Goal: Navigation & Orientation: Find specific page/section

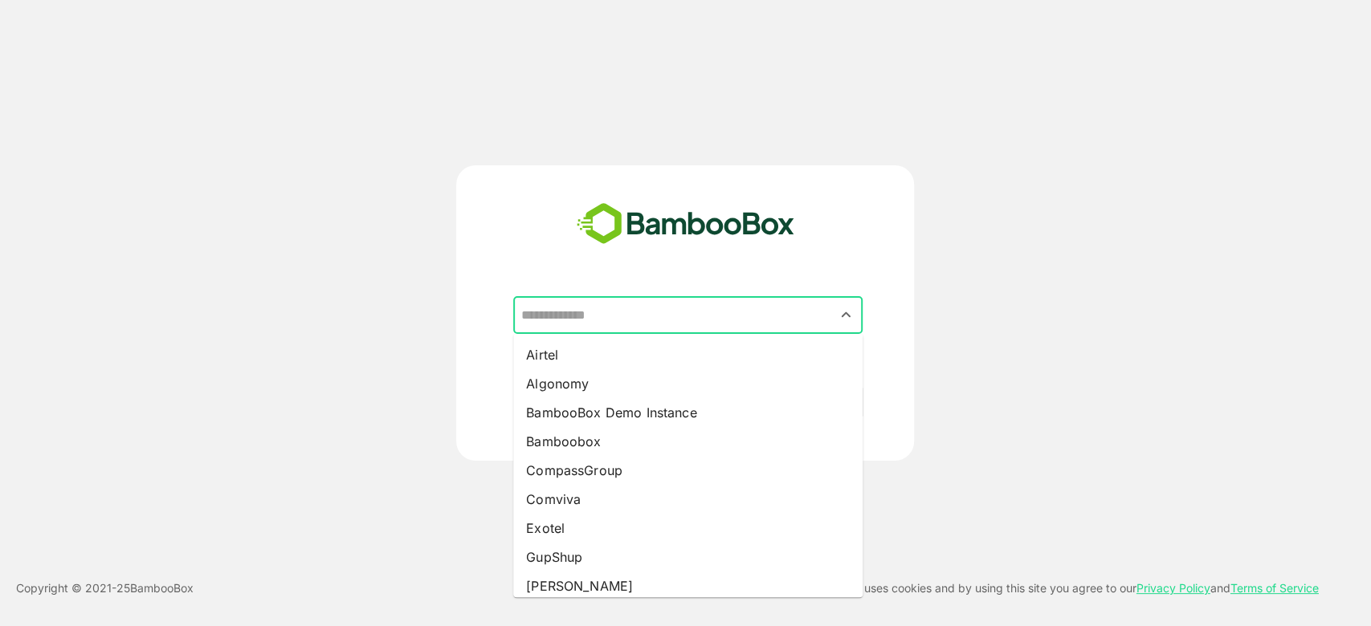
click at [769, 327] on input "text" at bounding box center [687, 315] width 343 height 31
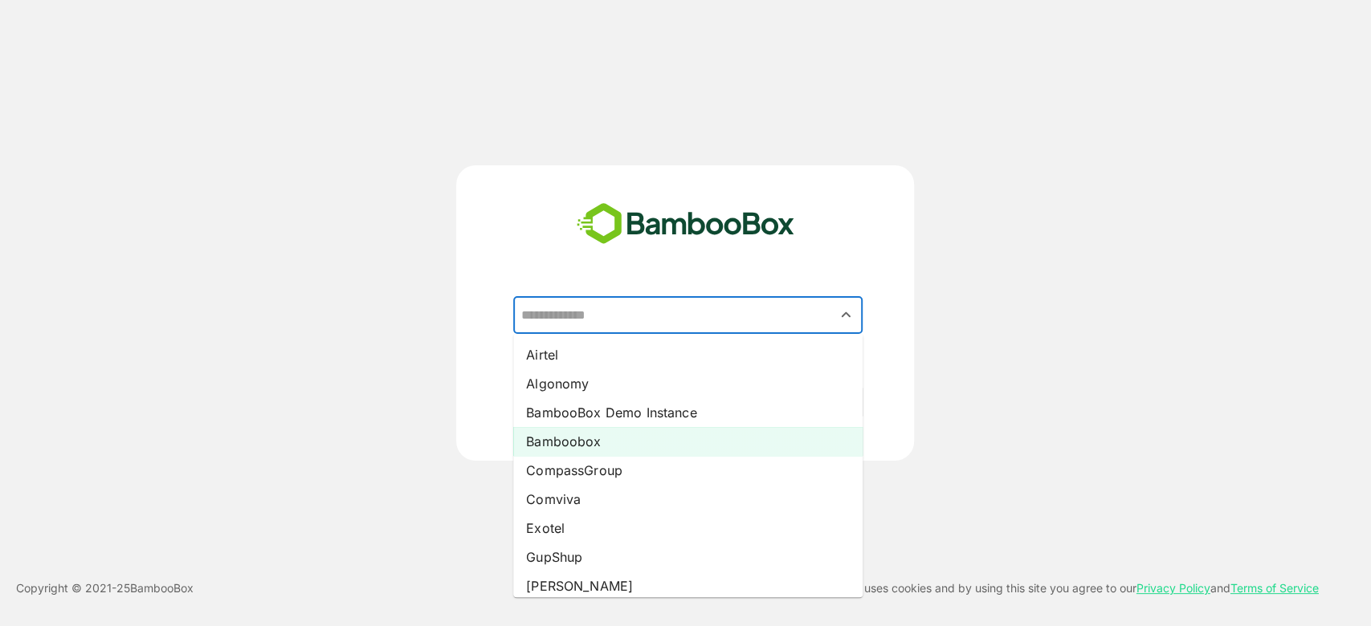
click at [638, 442] on li "Bamboobox" at bounding box center [687, 441] width 349 height 29
type input "*********"
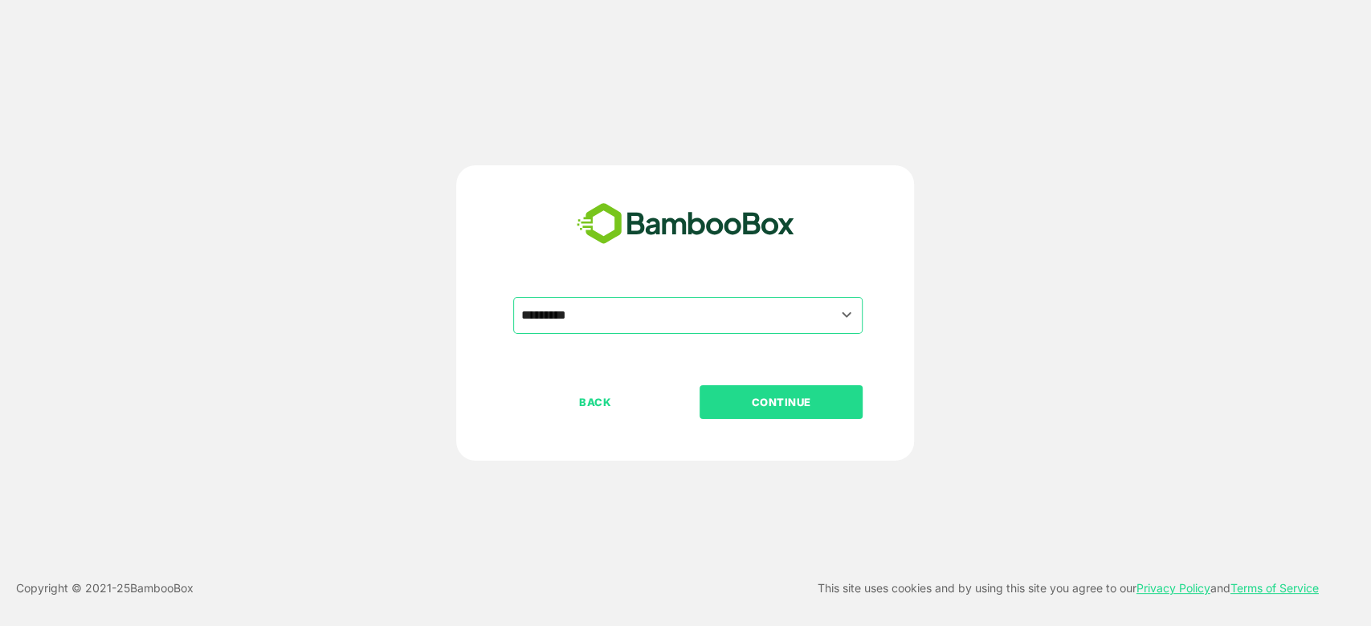
click at [771, 398] on p "CONTINUE" at bounding box center [781, 403] width 161 height 18
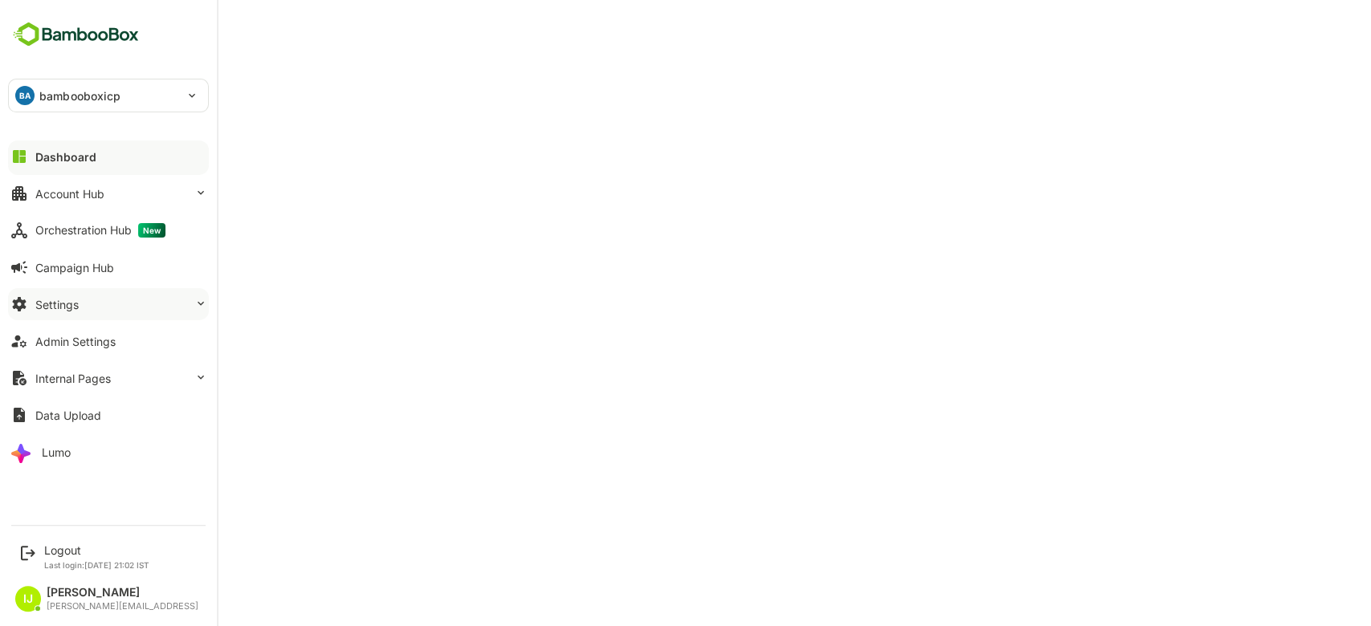
click at [65, 303] on div "Settings" at bounding box center [56, 305] width 43 height 14
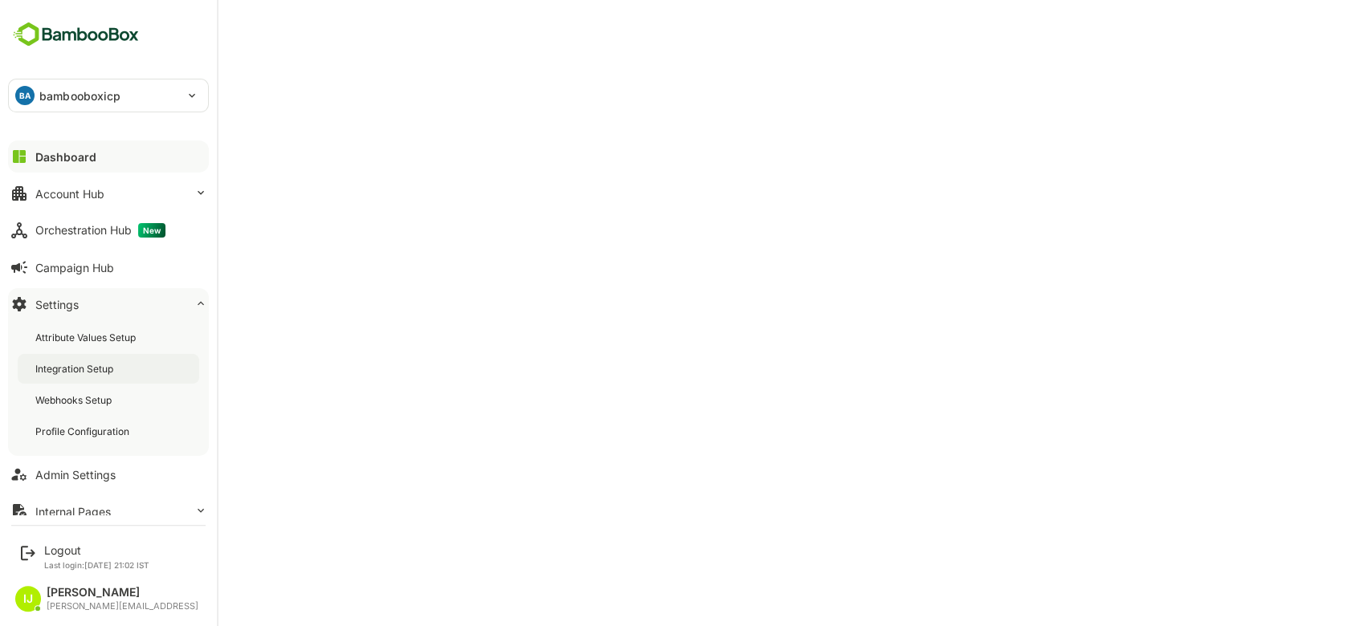
click at [94, 364] on div "Integration Setup" at bounding box center [75, 369] width 81 height 14
click at [104, 430] on div "Profile Configuration" at bounding box center [83, 432] width 97 height 14
click at [141, 157] on button "Dashboard" at bounding box center [108, 157] width 201 height 32
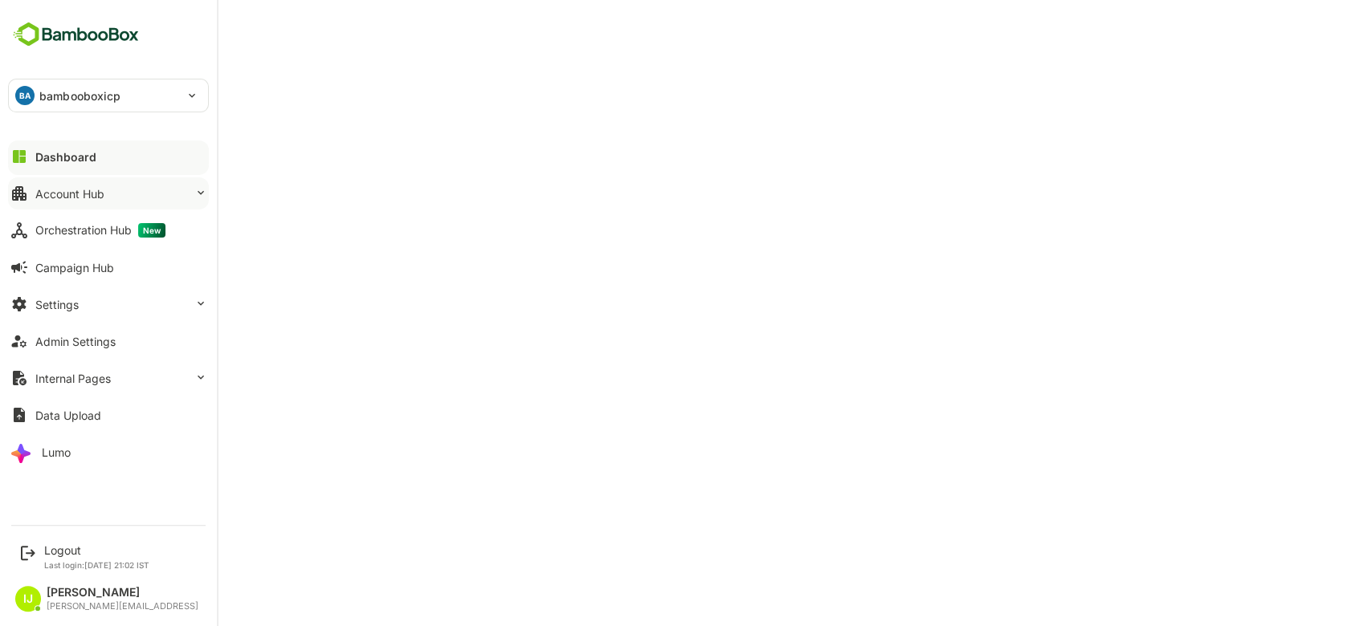
click at [88, 185] on button "Account Hub" at bounding box center [108, 193] width 201 height 32
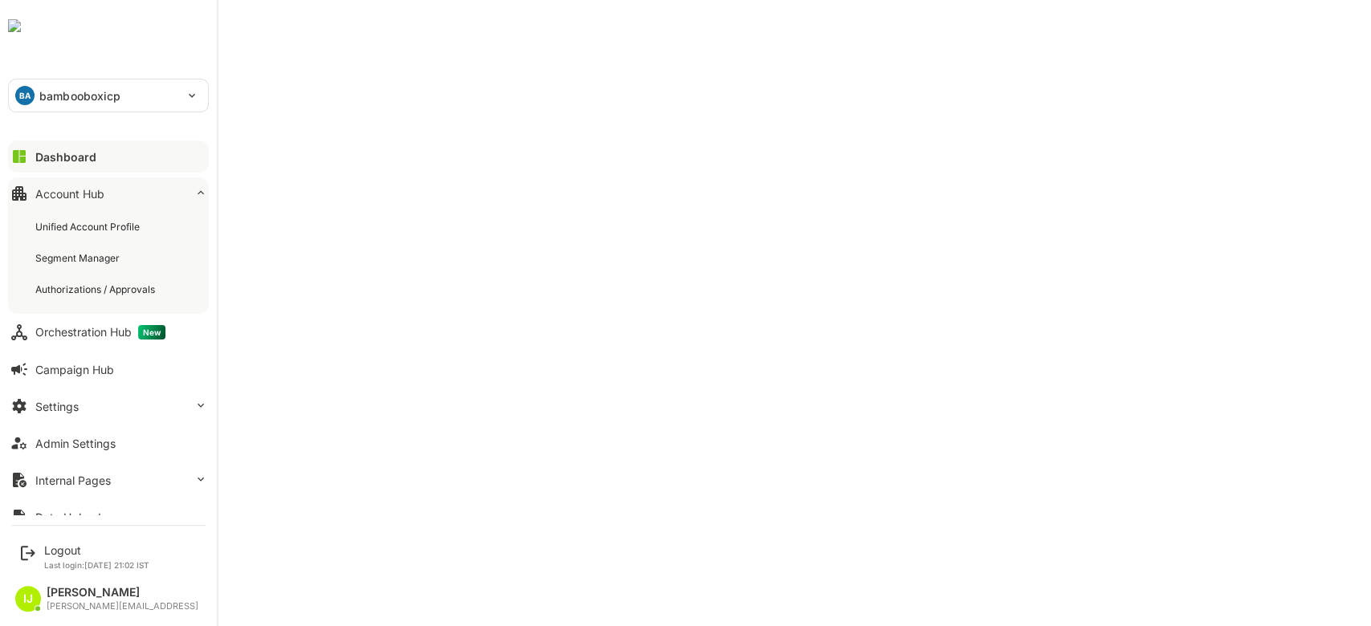
click at [104, 156] on button "Dashboard" at bounding box center [108, 157] width 201 height 32
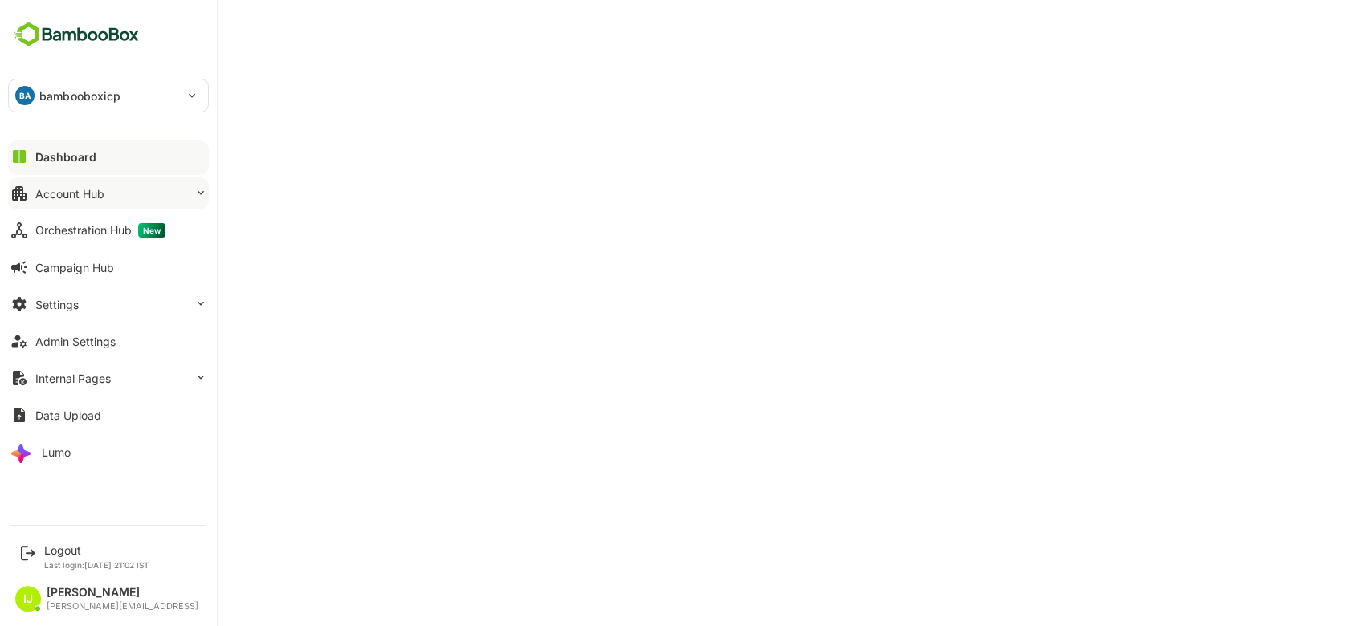
click at [119, 180] on button "Account Hub" at bounding box center [108, 193] width 201 height 32
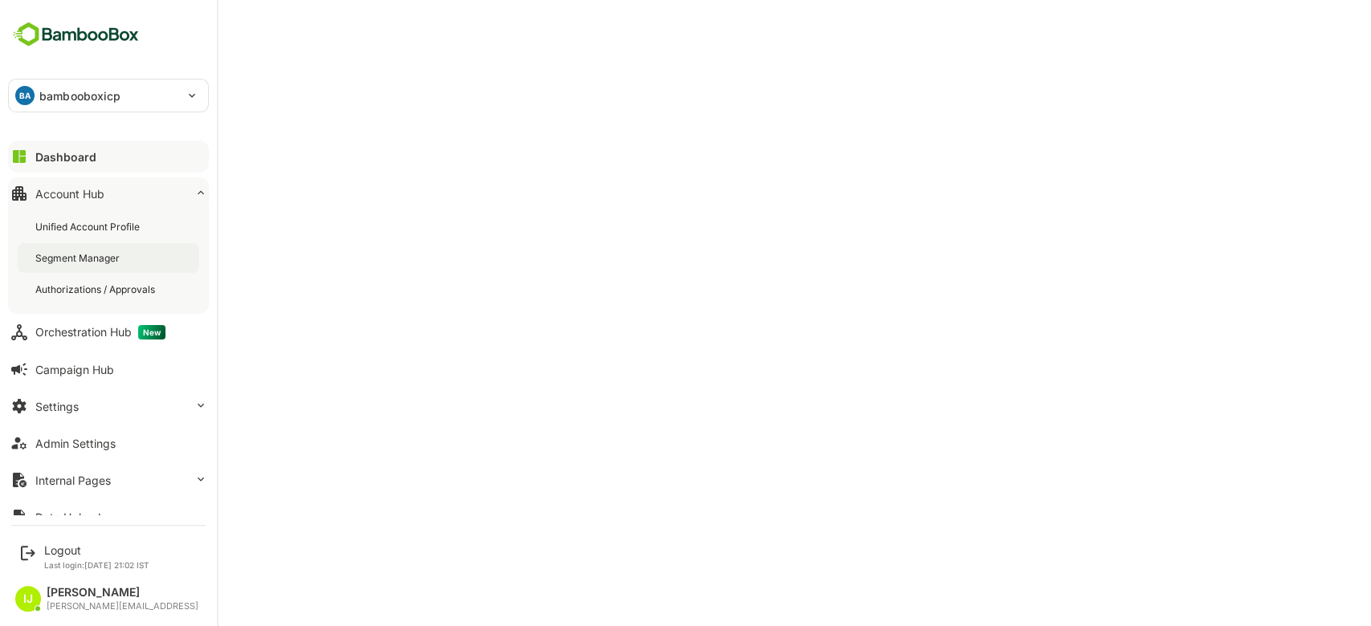
click at [109, 262] on div "Segment Manager" at bounding box center [79, 258] width 88 height 14
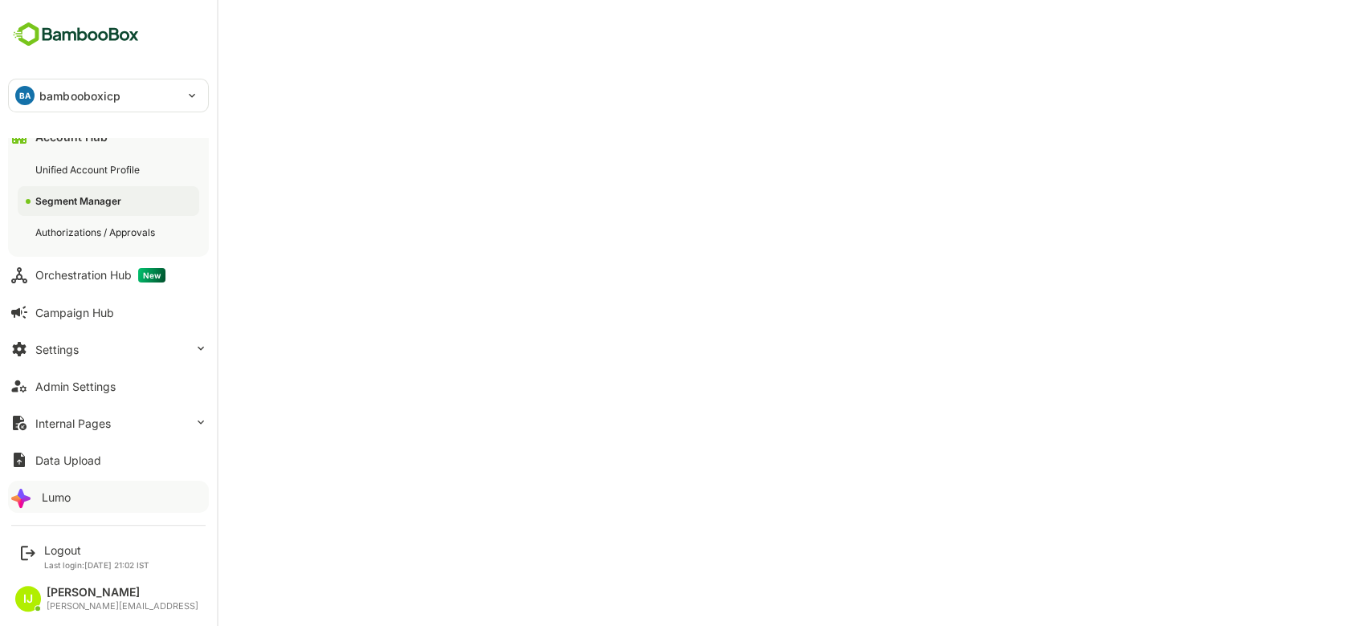
click at [71, 491] on div "Lumo" at bounding box center [56, 498] width 29 height 14
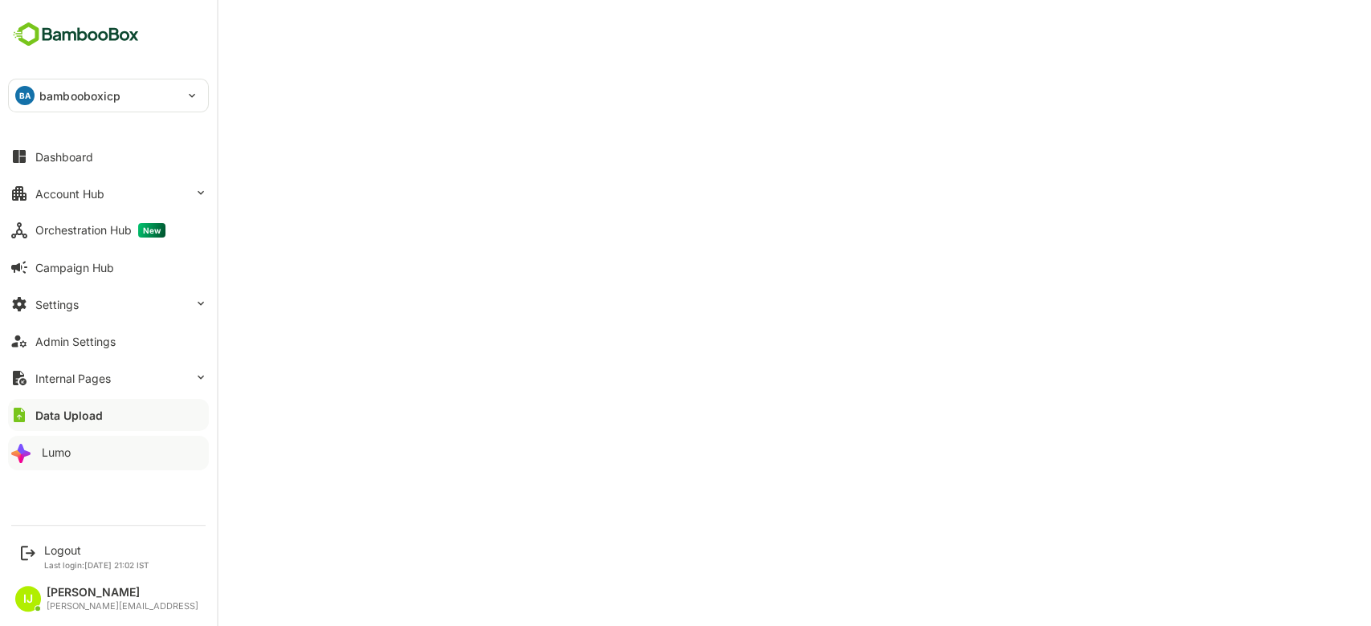
click at [142, 453] on button "Lumo" at bounding box center [108, 452] width 201 height 32
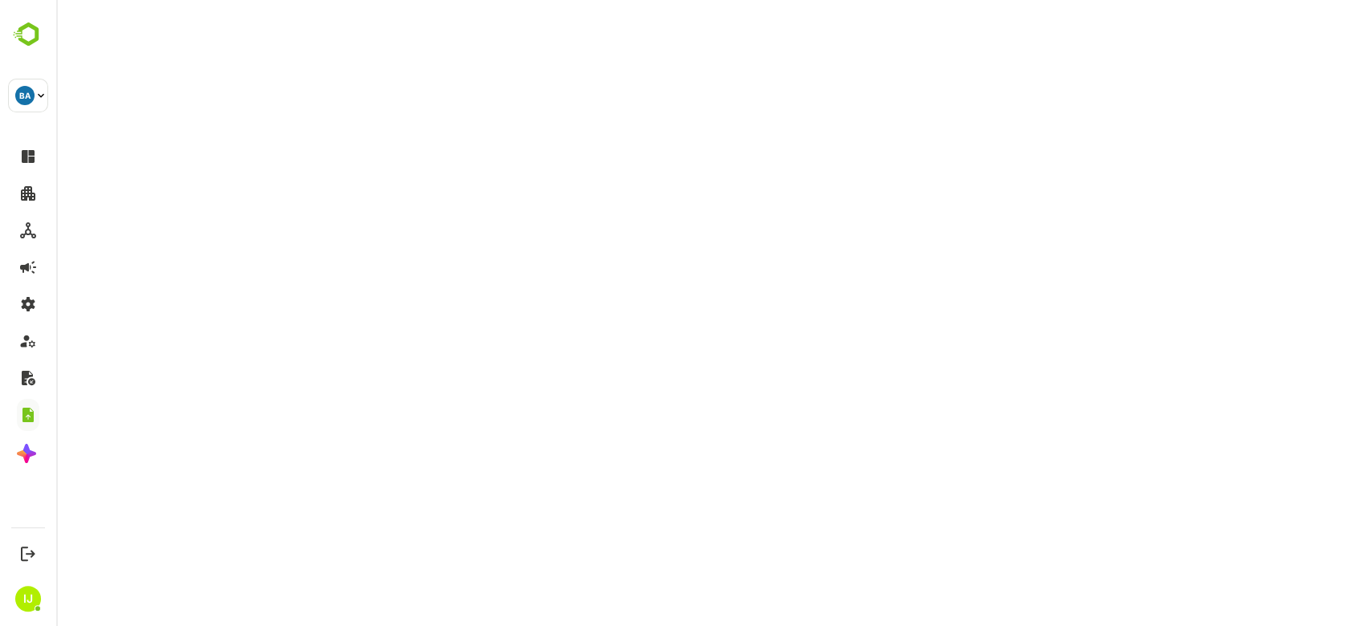
scroll to position [2, 0]
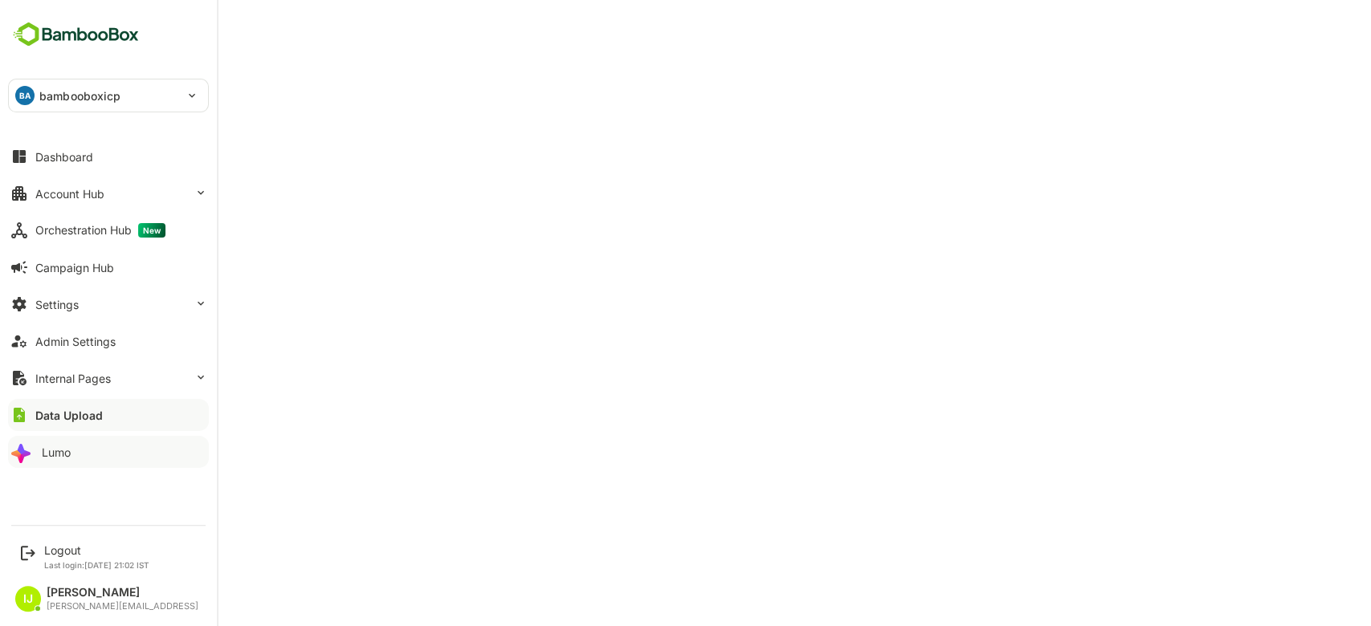
click at [77, 451] on button "Lumo" at bounding box center [108, 452] width 201 height 32
click at [104, 188] on div "Account Hub" at bounding box center [69, 194] width 69 height 14
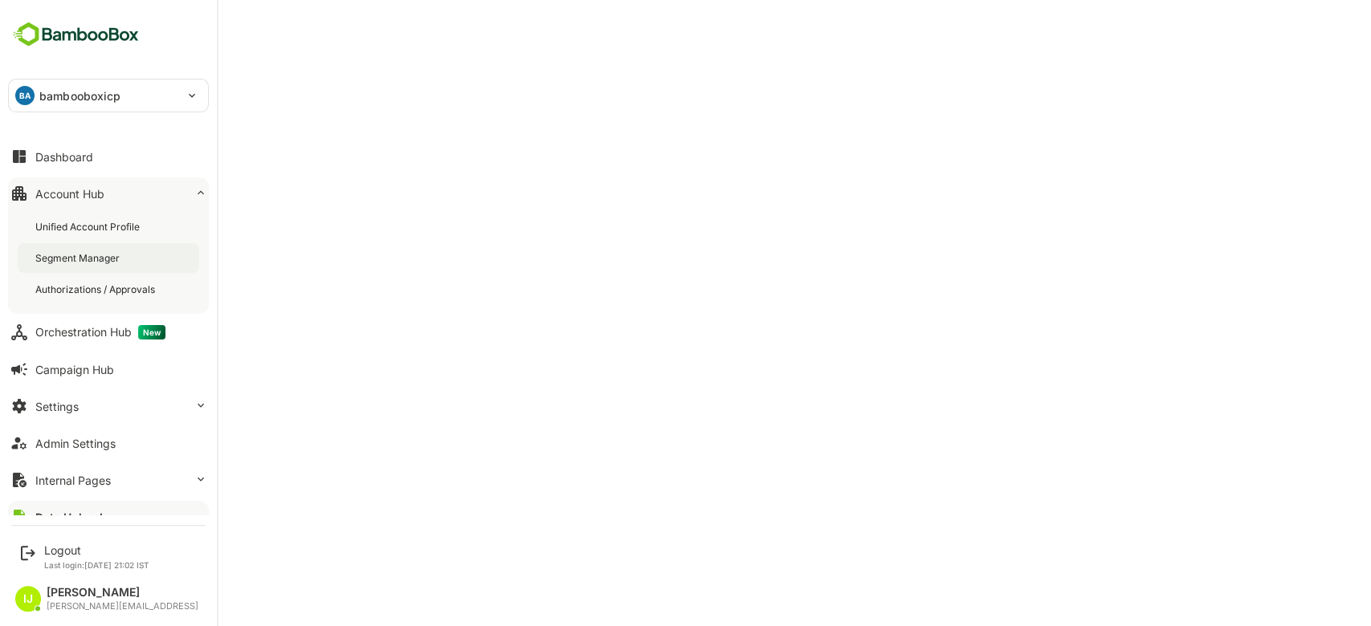
click at [98, 247] on div "Segment Manager" at bounding box center [109, 258] width 182 height 30
